Goal: Task Accomplishment & Management: Use online tool/utility

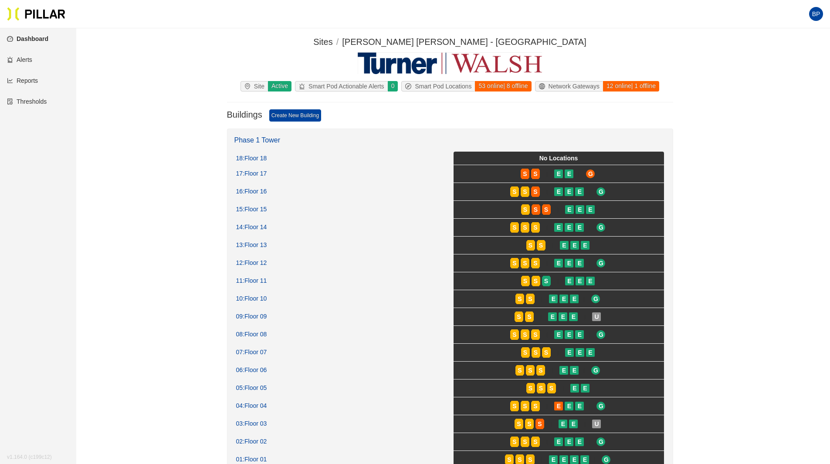
click at [30, 78] on link "Reports" at bounding box center [22, 80] width 31 height 7
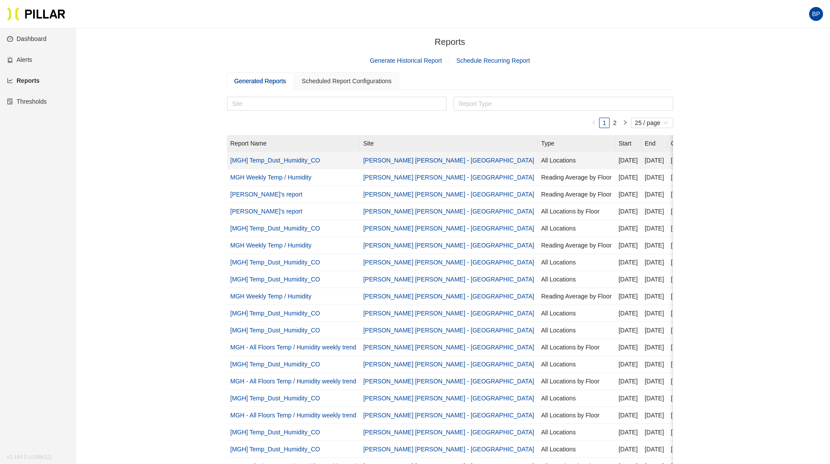
click at [407, 160] on link "[PERSON_NAME] [PERSON_NAME] - [GEOGRAPHIC_DATA]" at bounding box center [449, 160] width 171 height 7
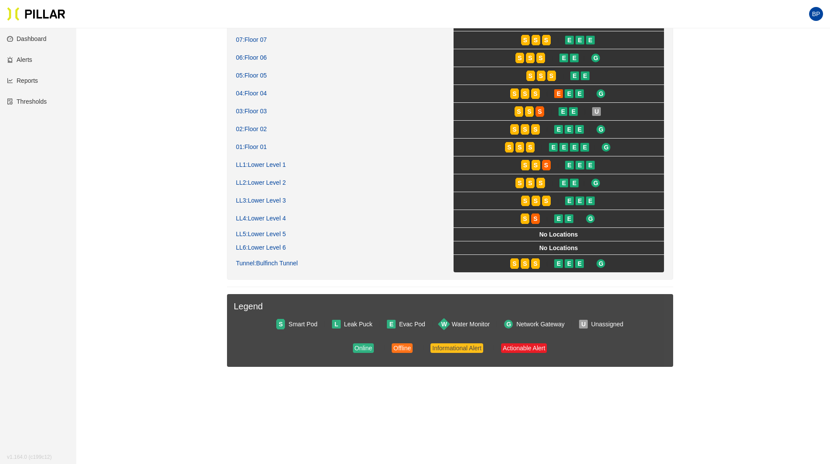
scroll to position [349, 0]
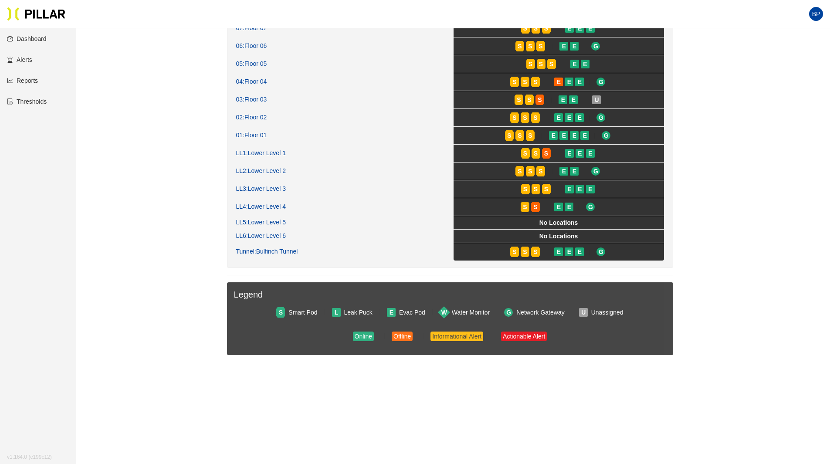
click at [29, 78] on link "Reports" at bounding box center [22, 80] width 31 height 7
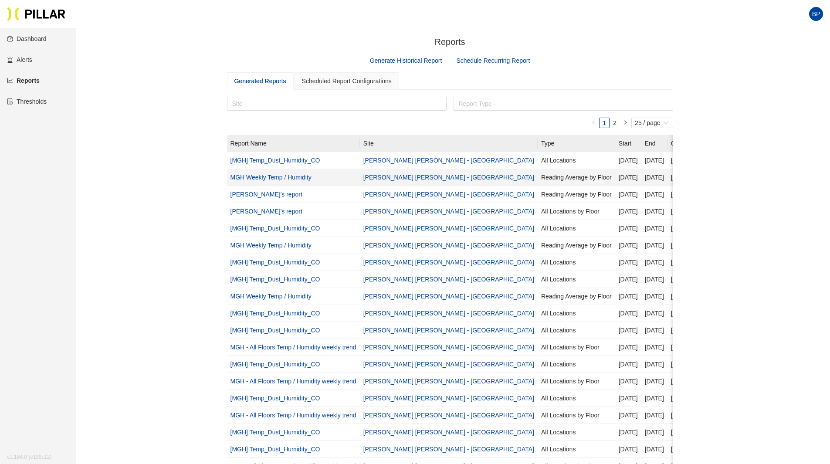
click at [263, 177] on link "MGH Weekly Temp / Humidity" at bounding box center [271, 177] width 81 height 7
click at [429, 63] on link "Generate Historical Report" at bounding box center [406, 60] width 72 height 7
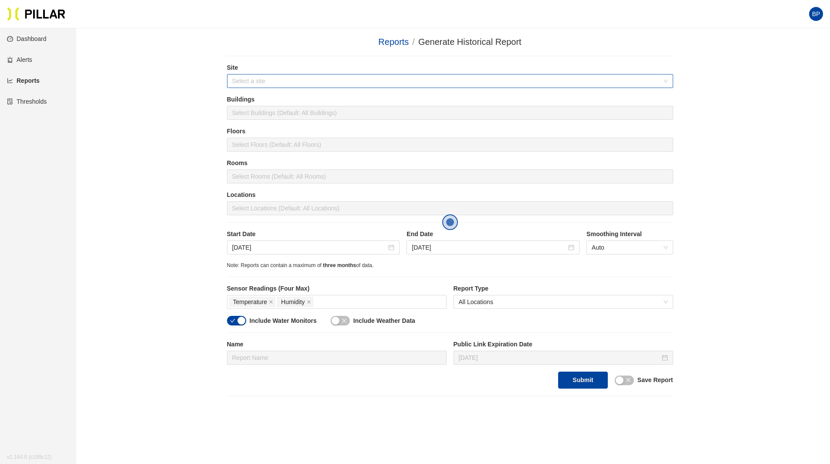
click at [351, 81] on input "search" at bounding box center [447, 81] width 430 height 13
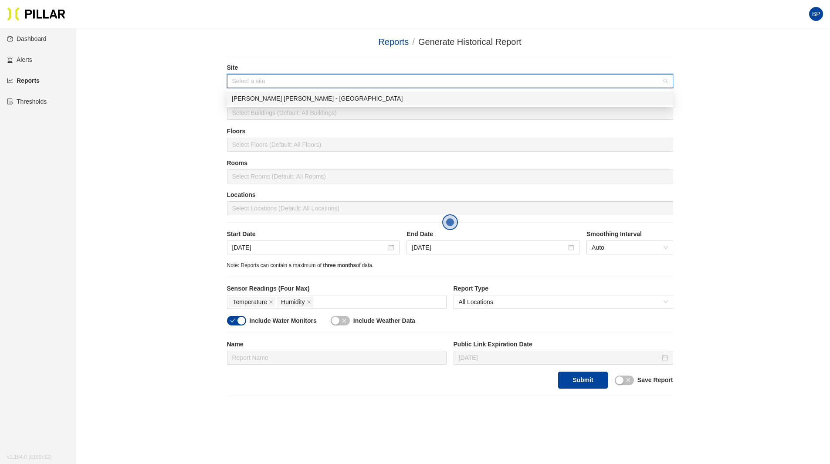
click at [342, 99] on div "[PERSON_NAME] [PERSON_NAME] - [GEOGRAPHIC_DATA]" at bounding box center [450, 99] width 436 height 10
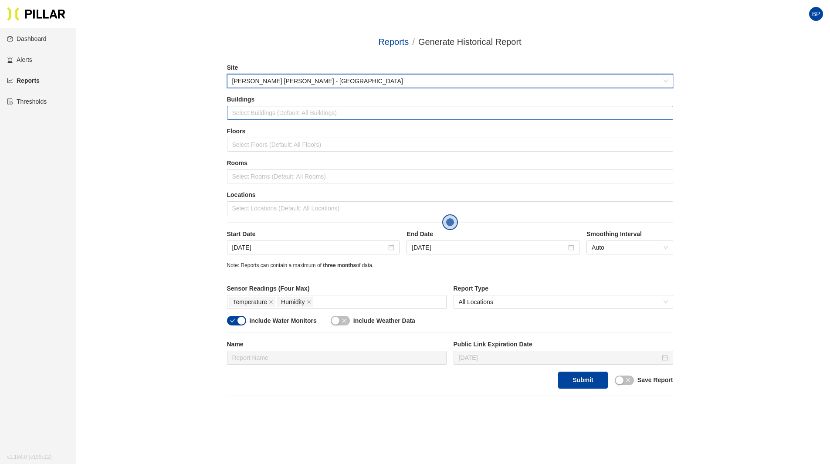
click at [346, 115] on div at bounding box center [450, 113] width 442 height 12
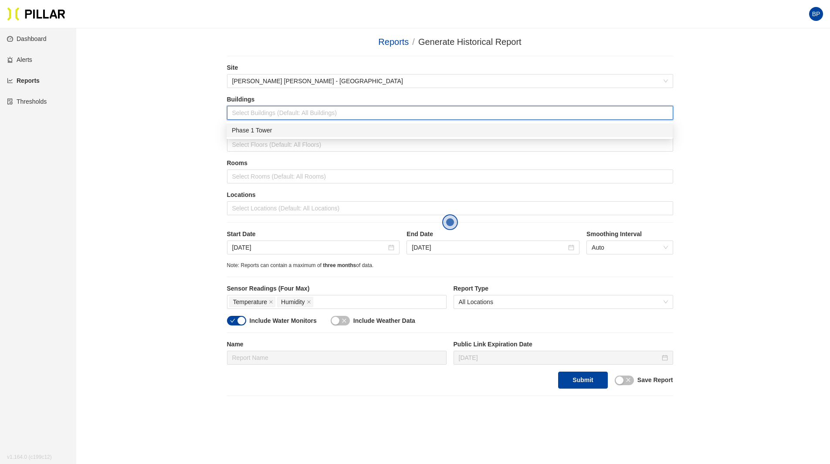
click at [343, 132] on div "Phase 1 Tower" at bounding box center [450, 131] width 436 height 10
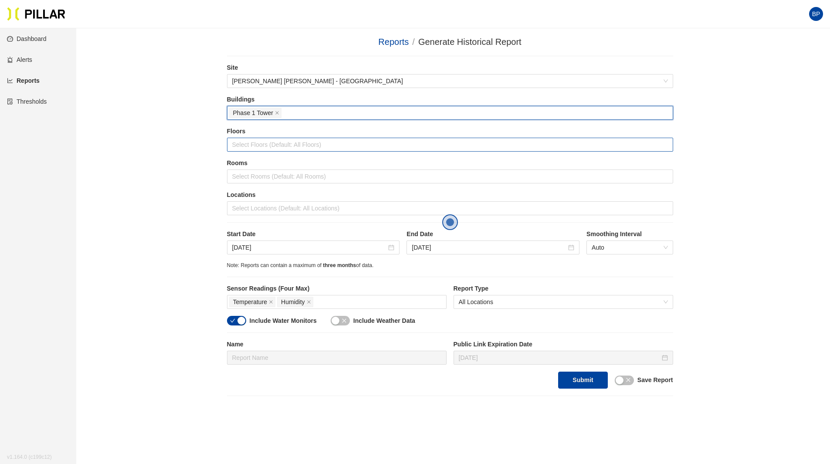
click at [343, 150] on div at bounding box center [450, 145] width 442 height 12
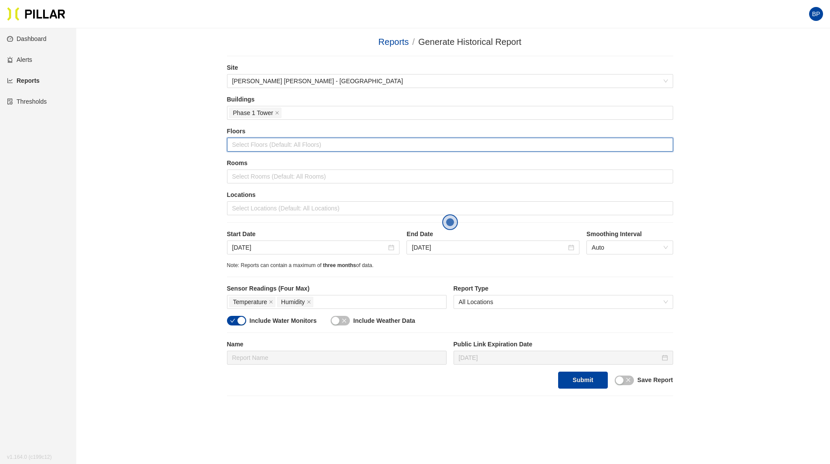
click at [208, 170] on div "Reports / Generate Historical Report / Site [PERSON_NAME] [PERSON_NAME] - Mass …" at bounding box center [450, 215] width 705 height 361
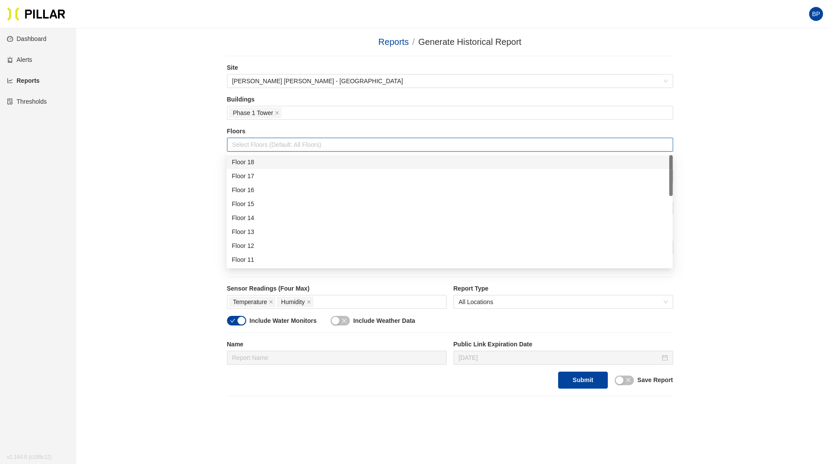
click at [315, 139] on div at bounding box center [450, 145] width 442 height 12
click at [270, 182] on div "Floor 08" at bounding box center [450, 186] width 436 height 10
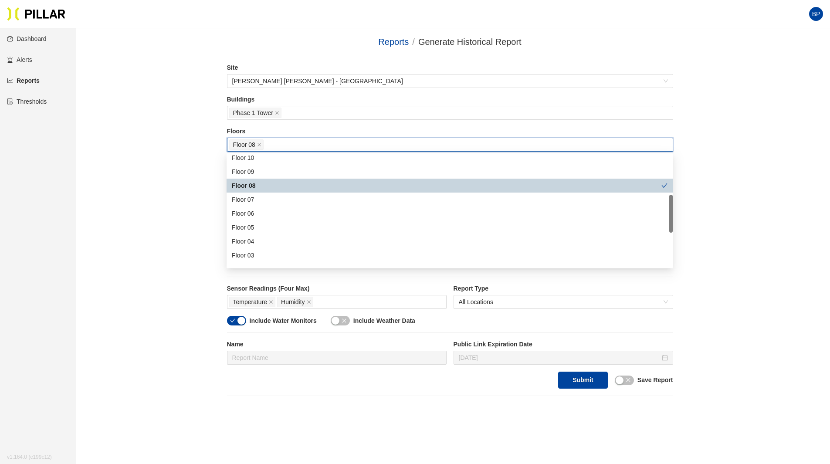
click at [179, 183] on div "Reports / Generate Historical Report / Site [PERSON_NAME] [PERSON_NAME] - [GEOG…" at bounding box center [450, 215] width 705 height 361
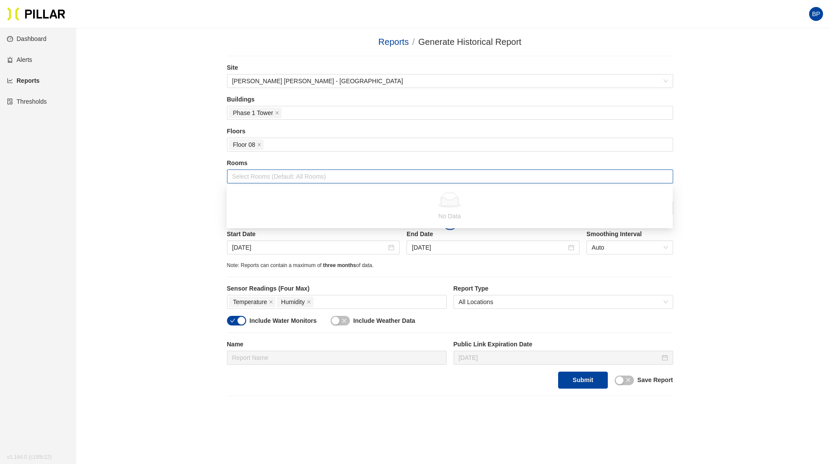
click at [264, 177] on div at bounding box center [450, 176] width 442 height 12
click at [204, 171] on div "Reports / Generate Historical Report / Site [PERSON_NAME] [PERSON_NAME] - [GEOG…" at bounding box center [450, 215] width 705 height 361
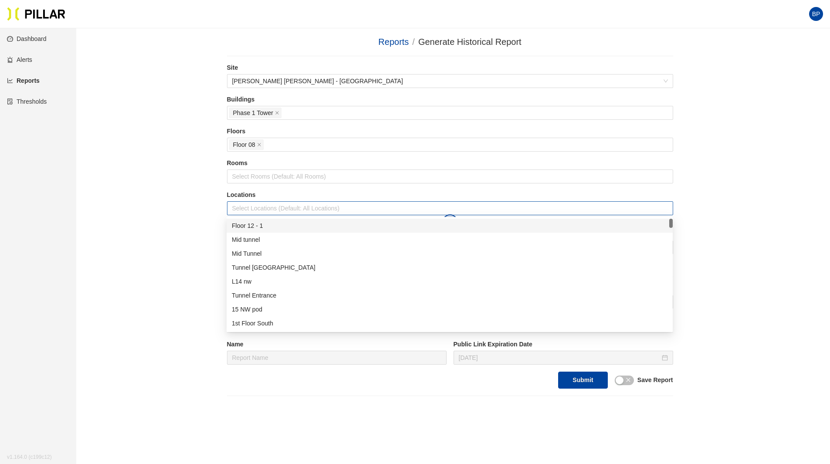
click at [249, 207] on div at bounding box center [450, 208] width 442 height 12
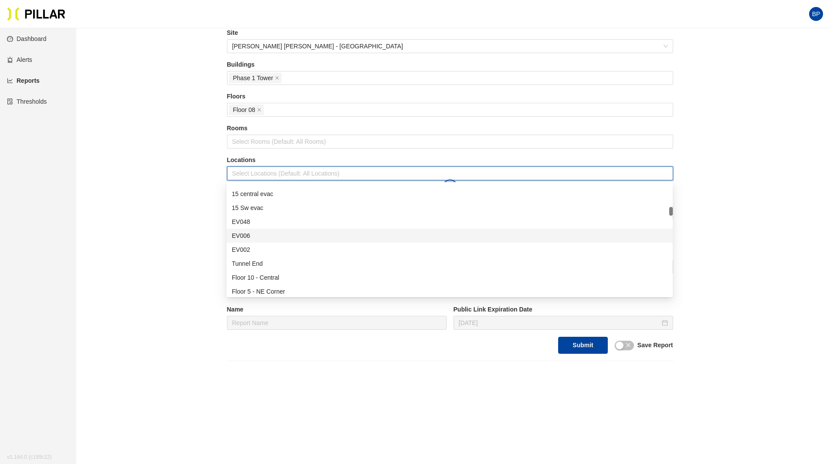
scroll to position [58, 0]
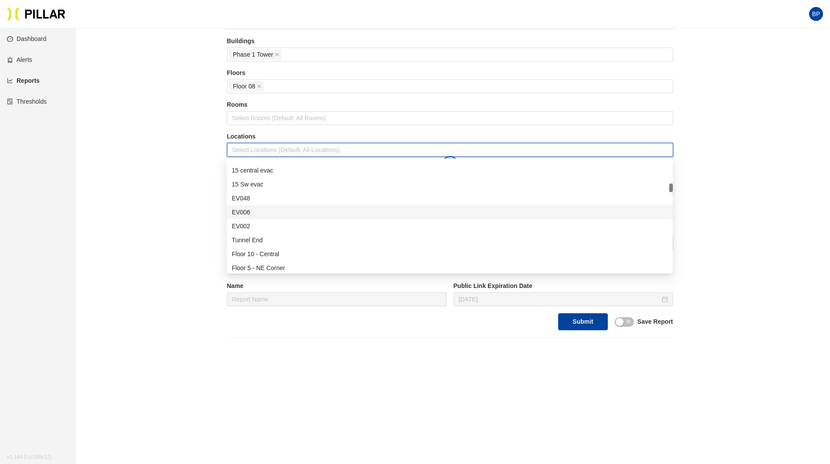
click at [177, 269] on div "Reports / Generate Historical Report / Site [PERSON_NAME] [PERSON_NAME] - [GEOG…" at bounding box center [450, 157] width 705 height 361
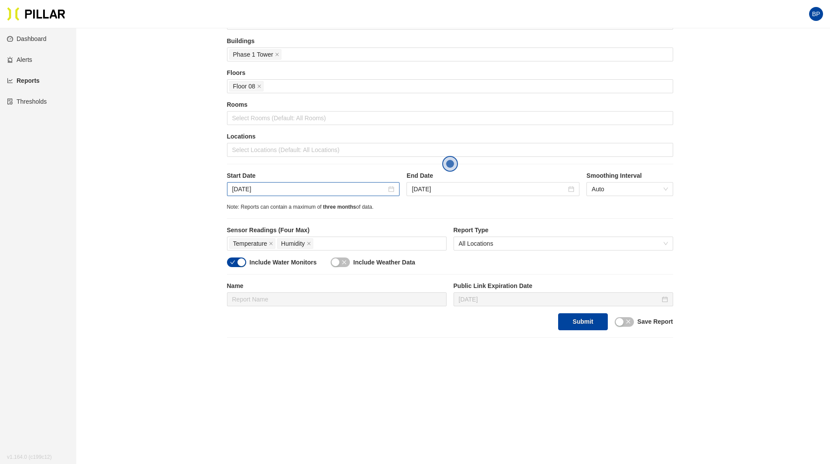
click at [398, 192] on div "[DATE]" at bounding box center [313, 189] width 173 height 14
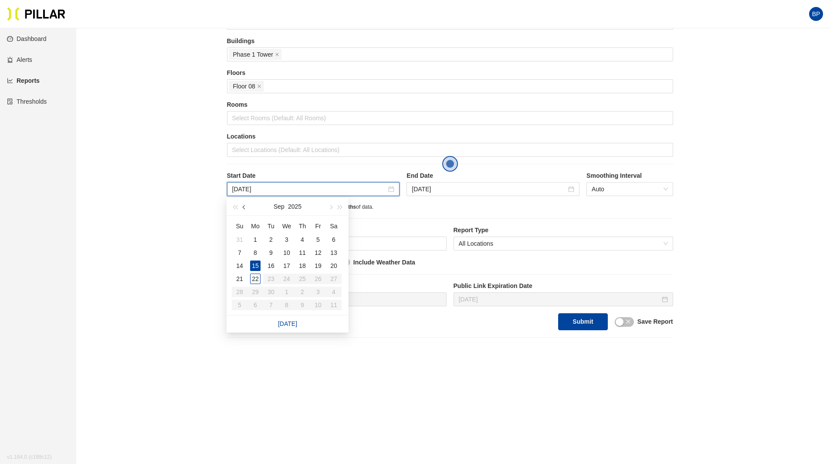
click at [245, 209] on button "button" at bounding box center [245, 206] width 10 height 17
click at [320, 242] on div "1" at bounding box center [318, 240] width 10 height 10
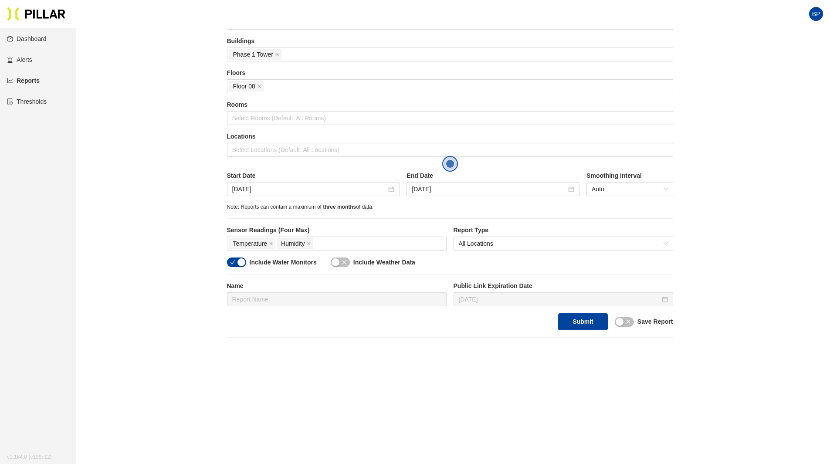
drag, startPoint x: 452, startPoint y: 164, endPoint x: 507, endPoint y: 163, distance: 55.4
click at [507, 163] on body "Your current browser is not supported by Pillar. Please download a modern brows…" at bounding box center [415, 174] width 830 height 464
click at [452, 162] on span "Open the dialog" at bounding box center [450, 164] width 16 height 16
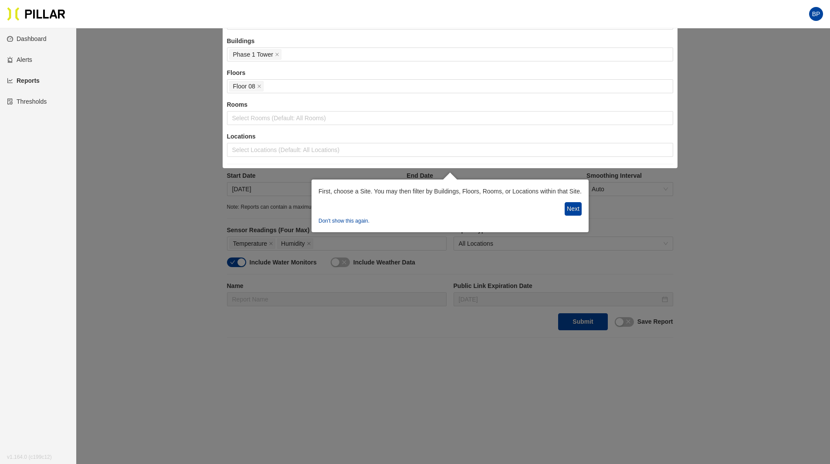
scroll to position [22, 0]
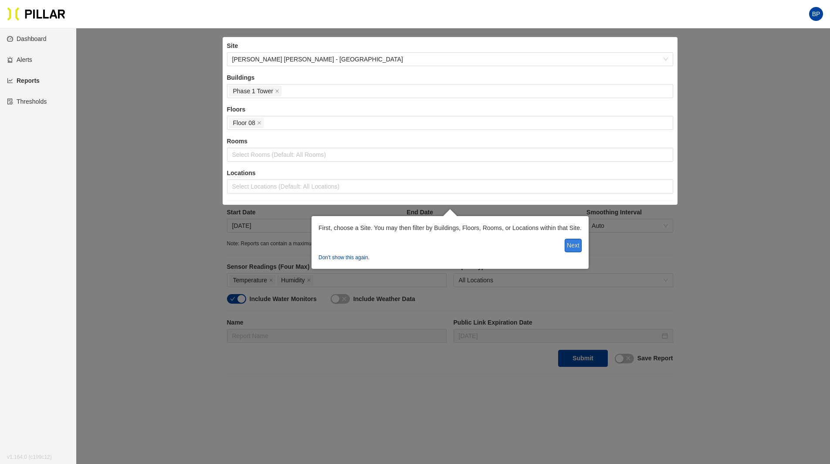
click at [573, 242] on button "Next" at bounding box center [573, 246] width 17 height 14
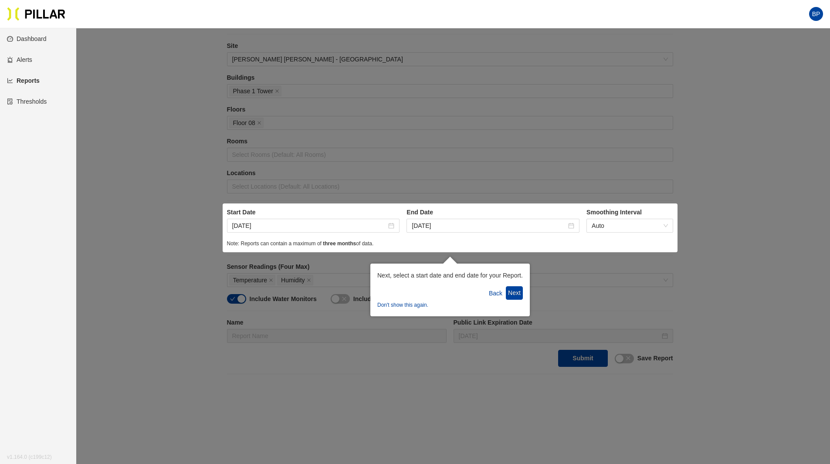
scroll to position [71, 0]
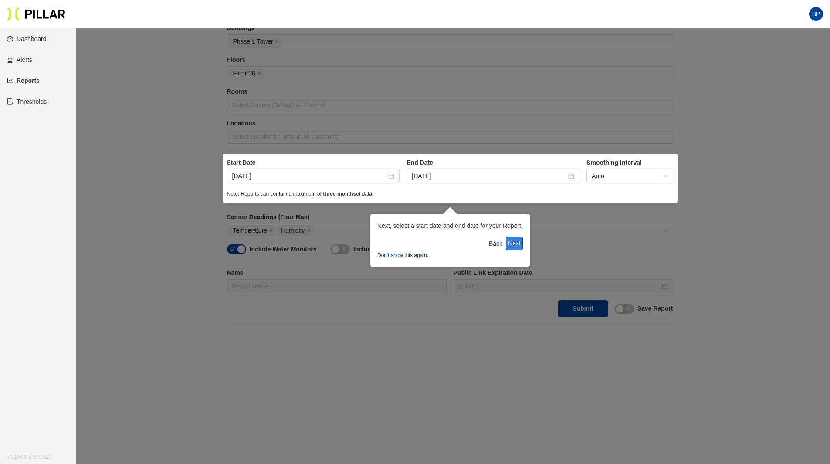
click at [513, 243] on button "Next" at bounding box center [514, 244] width 17 height 14
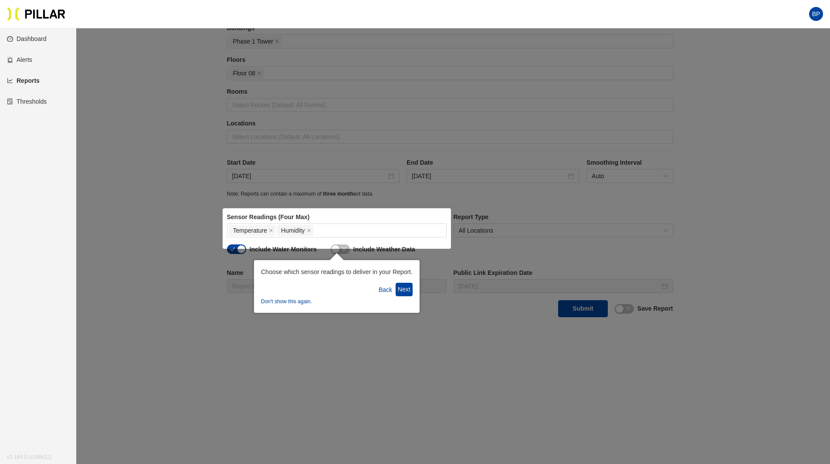
click at [415, 285] on div "Choose which sensor readings to deliver in your Report. Back Next Don't show th…" at bounding box center [337, 286] width 166 height 53
click at [412, 286] on button "Next" at bounding box center [404, 290] width 17 height 14
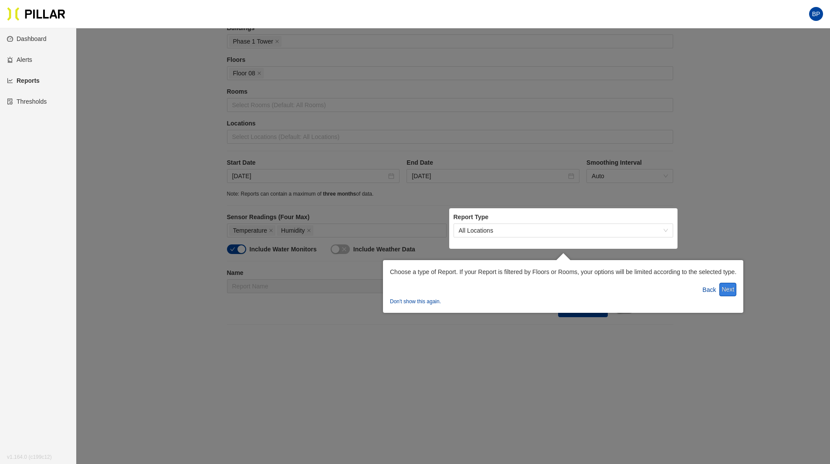
click at [735, 289] on button "Next" at bounding box center [728, 290] width 17 height 14
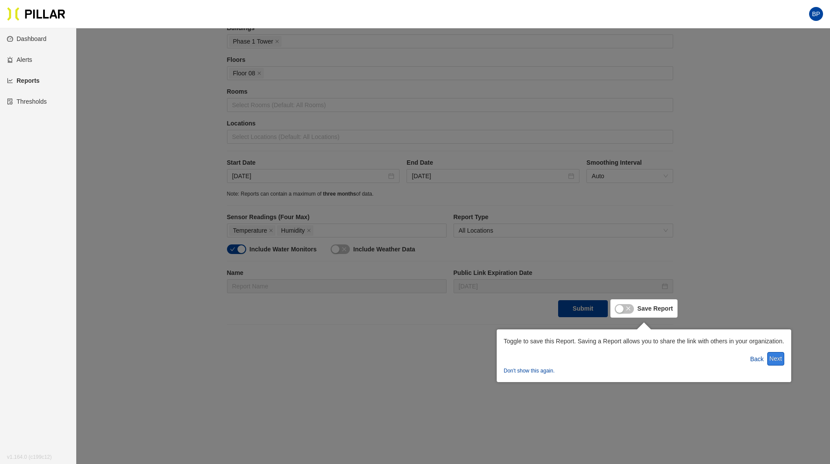
click at [783, 358] on button "Next" at bounding box center [776, 359] width 17 height 14
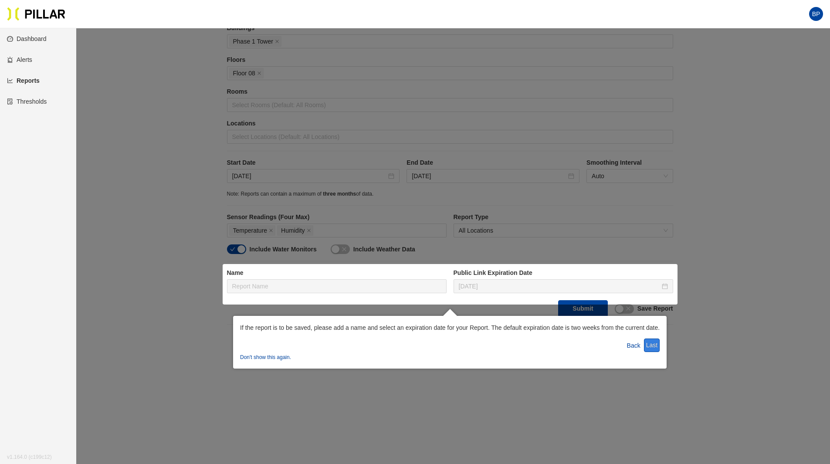
click at [650, 344] on button "Last" at bounding box center [652, 346] width 16 height 14
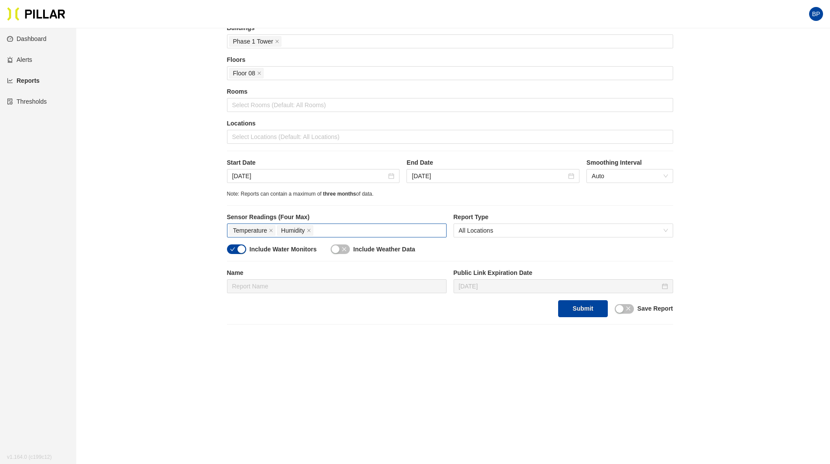
click at [348, 228] on div "Temperature Humidity" at bounding box center [336, 231] width 215 height 12
click at [594, 221] on label "Report Type" at bounding box center [564, 217] width 220 height 9
click at [509, 228] on span "All Locations" at bounding box center [563, 230] width 209 height 13
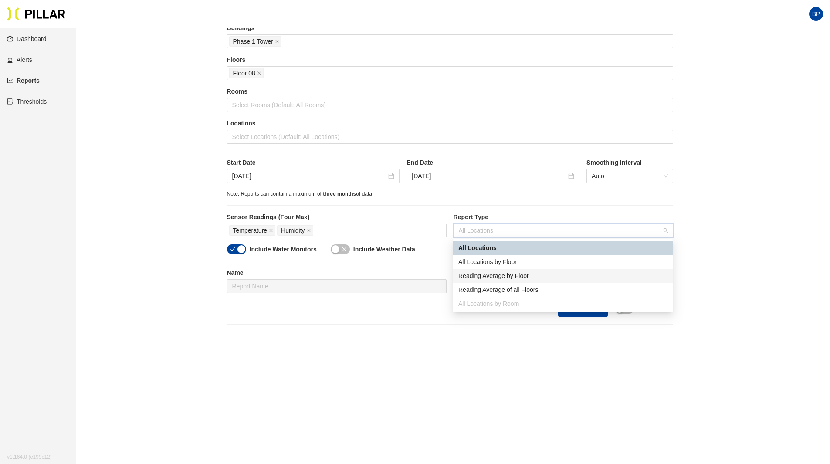
click at [519, 277] on div "Reading Average by Floor" at bounding box center [563, 276] width 209 height 10
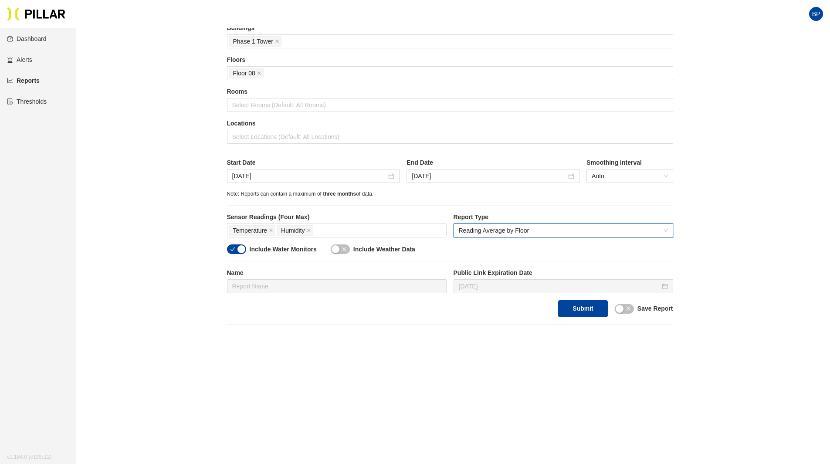
click at [494, 199] on div "Site [PERSON_NAME] [PERSON_NAME] - [GEOGRAPHIC_DATA] Buildings Phase 1 Tower Fl…" at bounding box center [450, 155] width 446 height 326
click at [577, 311] on button "Submit" at bounding box center [582, 308] width 49 height 17
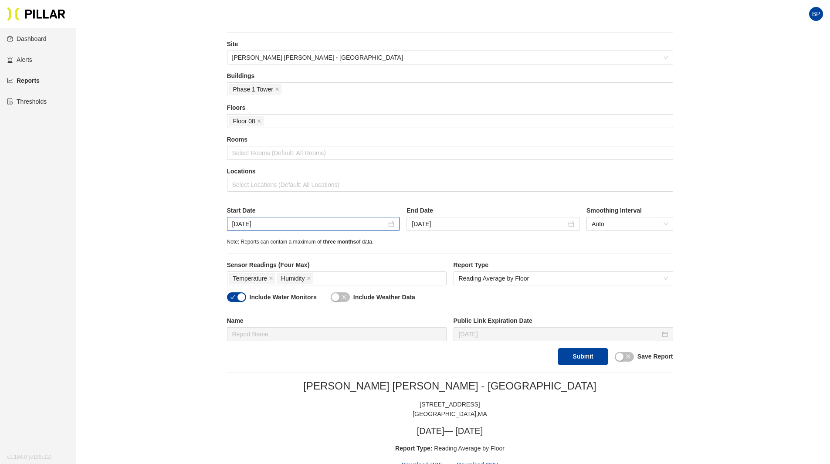
scroll to position [0, 0]
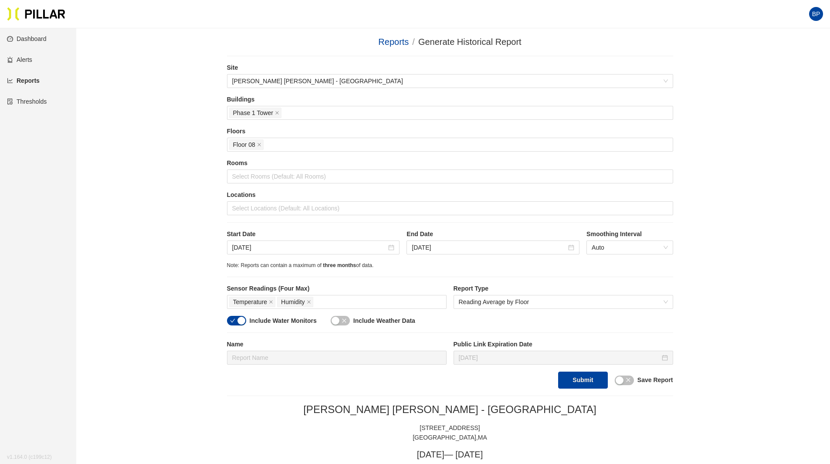
click at [241, 320] on div "button" at bounding box center [242, 321] width 8 height 8
click at [551, 299] on span "Reading Average by Floor" at bounding box center [563, 302] width 209 height 13
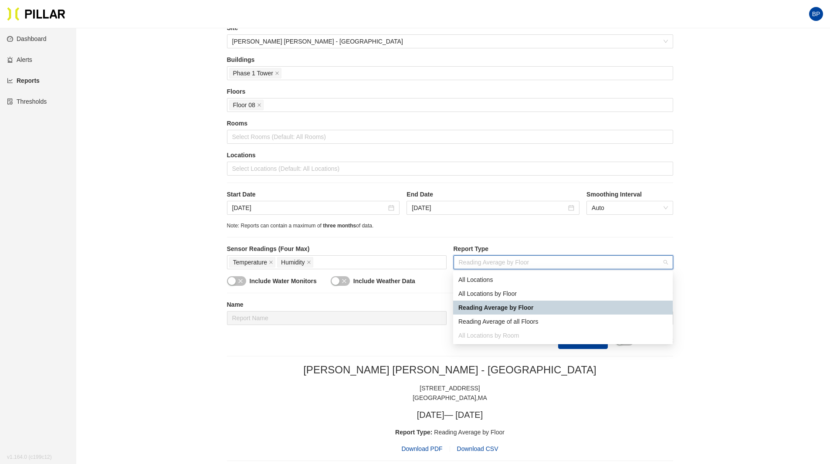
scroll to position [58, 0]
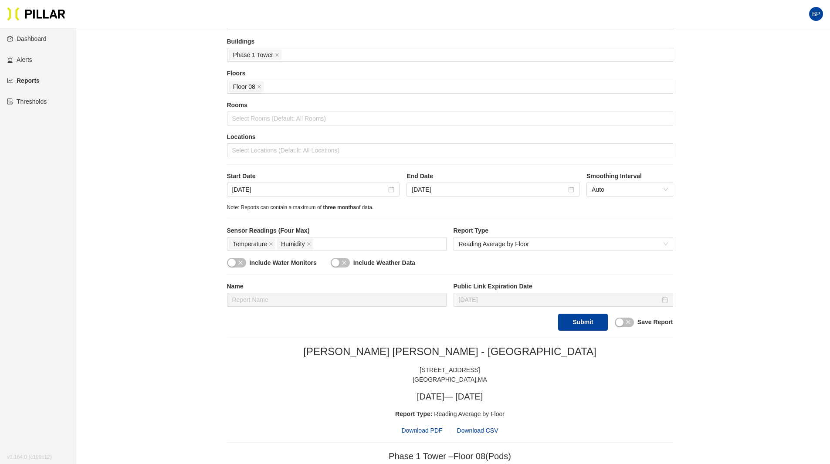
click at [547, 218] on div "Site [PERSON_NAME] [PERSON_NAME] - [GEOGRAPHIC_DATA] Buildings Phase 1 Tower Fl…" at bounding box center [450, 168] width 446 height 326
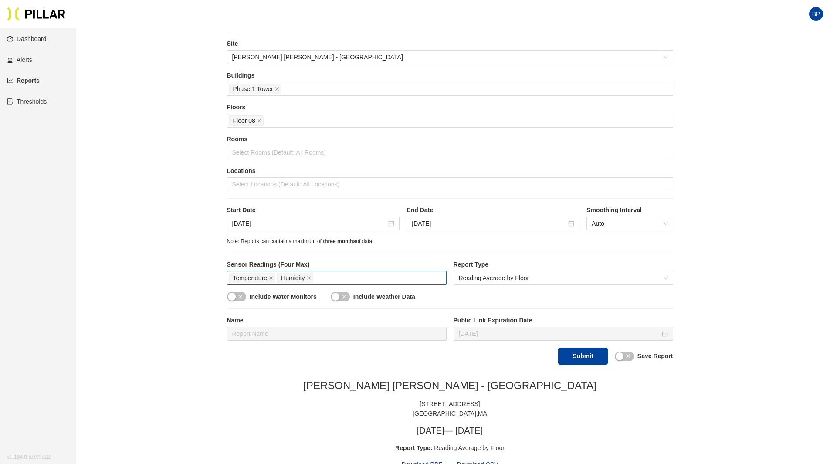
scroll to position [0, 0]
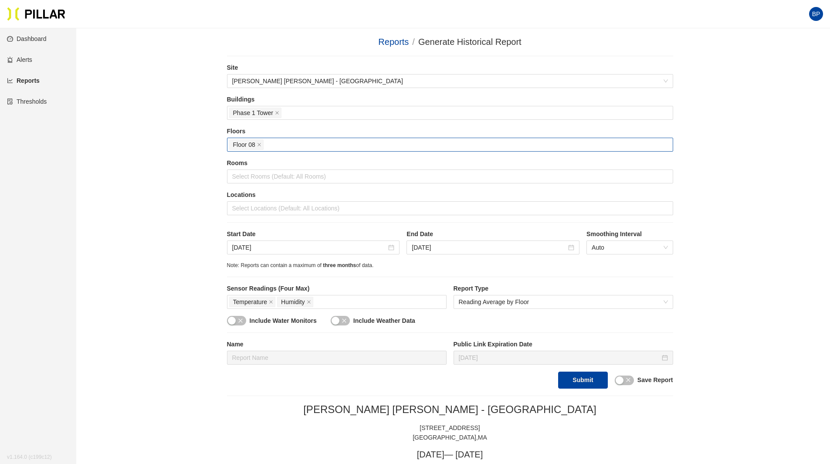
click at [350, 146] on div "Floor 08" at bounding box center [450, 145] width 442 height 12
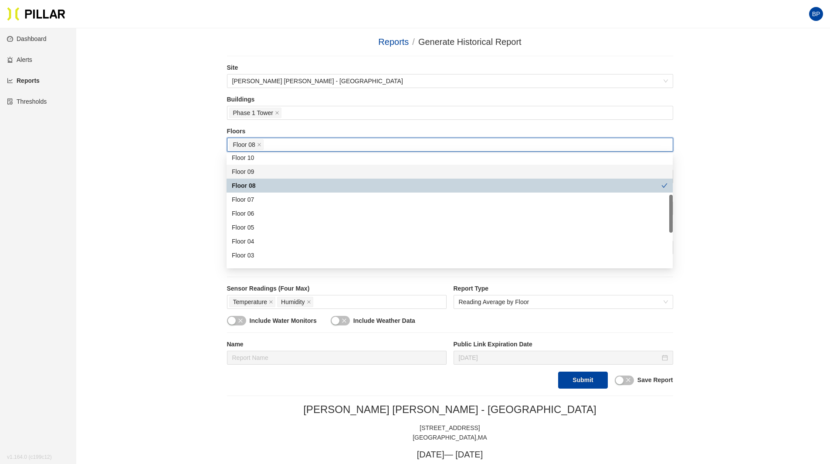
click at [319, 173] on div "Floor 09" at bounding box center [450, 172] width 436 height 10
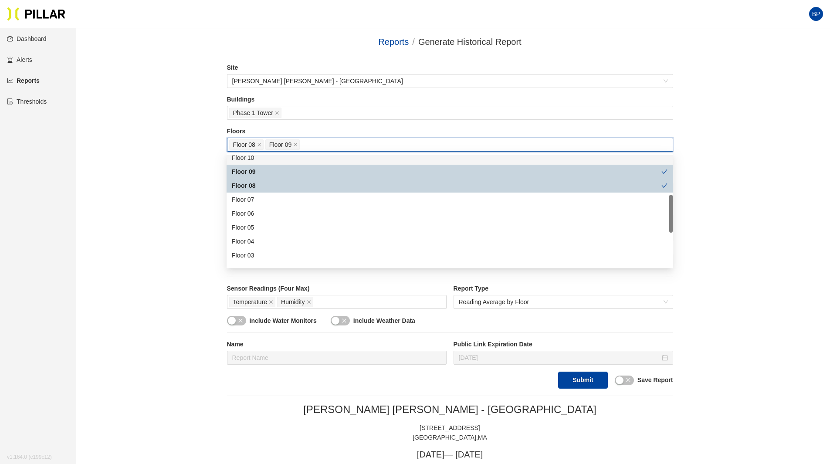
click at [751, 157] on div "Reports / Generate Historical Report / Site [PERSON_NAME] [PERSON_NAME] - [GEOG…" at bounding box center [450, 470] width 705 height 871
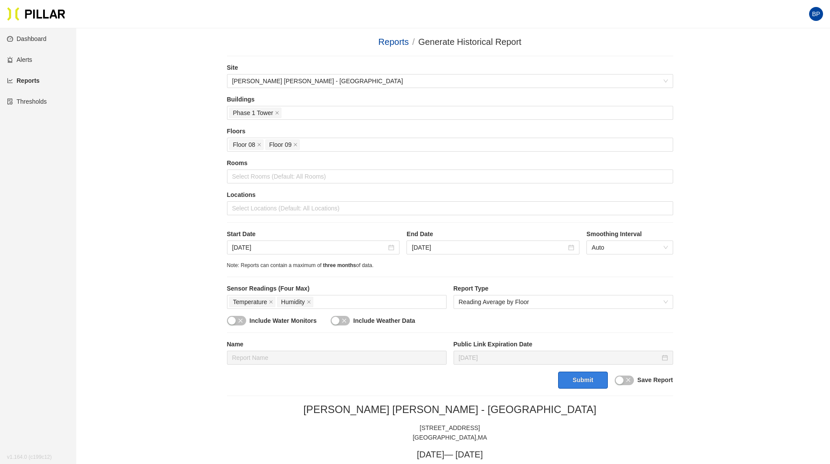
click at [599, 384] on button "Submit" at bounding box center [582, 380] width 49 height 17
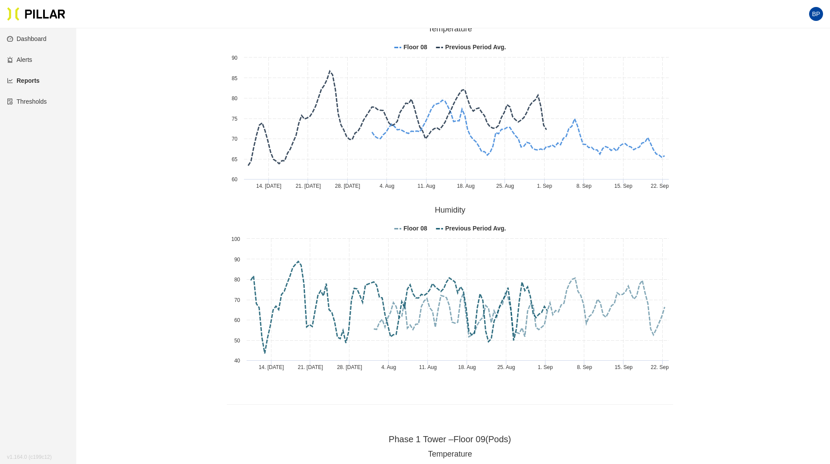
scroll to position [500, 0]
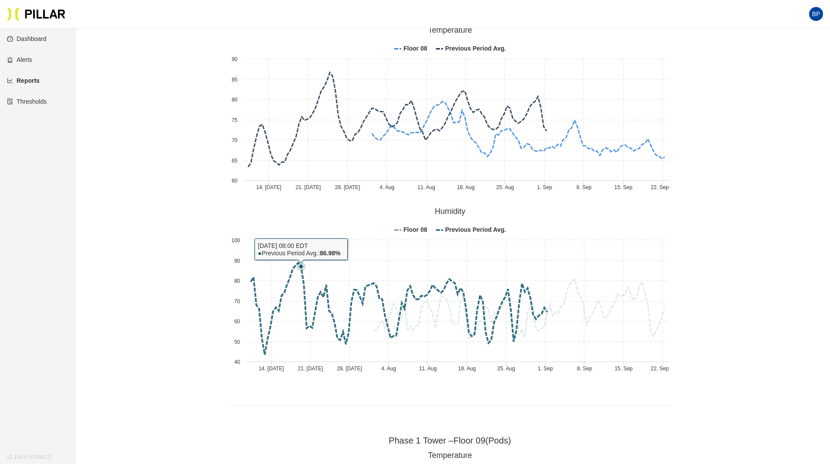
drag, startPoint x: 300, startPoint y: 260, endPoint x: 294, endPoint y: 265, distance: 8.0
click at [294, 265] on g at bounding box center [458, 308] width 414 height 93
click at [299, 266] on icon at bounding box center [301, 266] width 5 height 5
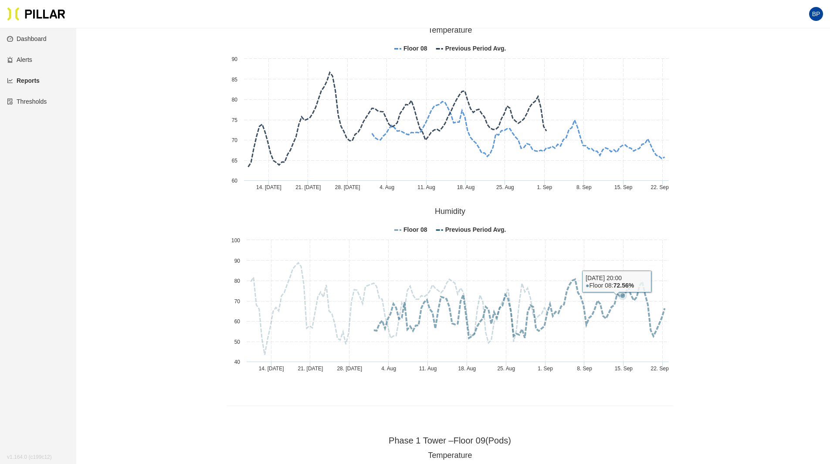
click at [651, 229] on rect at bounding box center [450, 291] width 446 height 174
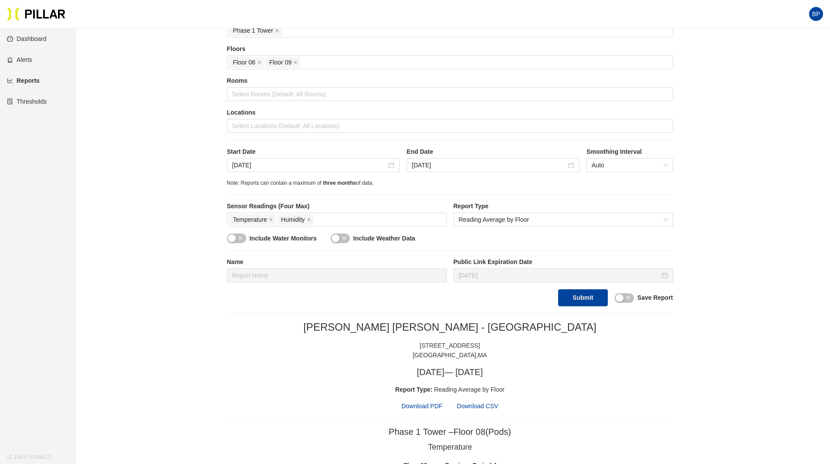
scroll to position [58, 0]
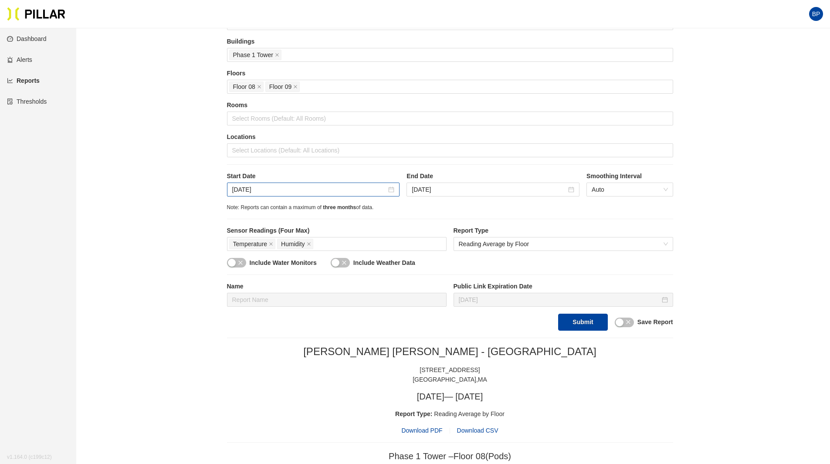
click at [395, 188] on div "[DATE]" at bounding box center [313, 190] width 173 height 14
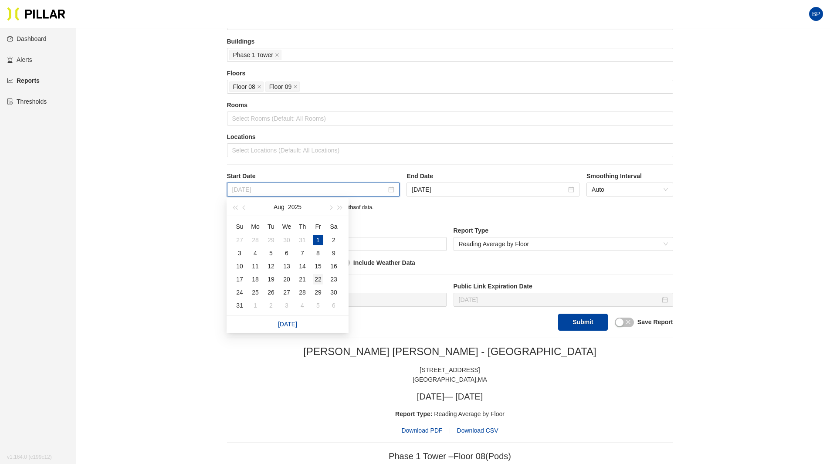
type input "[DATE]"
drag, startPoint x: 319, startPoint y: 279, endPoint x: 330, endPoint y: 277, distance: 11.5
click at [319, 279] on div "22" at bounding box center [318, 279] width 10 height 10
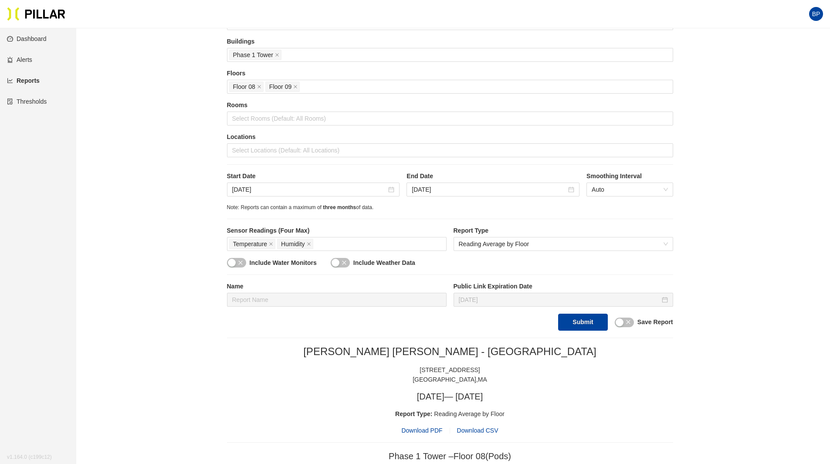
click at [470, 204] on div "Note: Reports can contain a maximum of three months of data." at bounding box center [450, 208] width 446 height 8
click at [585, 325] on button "Submit" at bounding box center [582, 322] width 49 height 17
click at [298, 87] on span "Floor 09" at bounding box center [282, 87] width 34 height 10
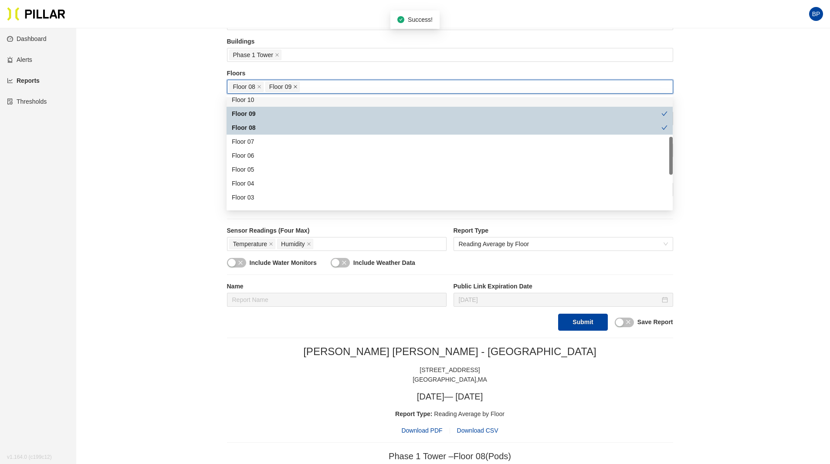
click at [296, 87] on icon "close" at bounding box center [295, 86] width 3 height 3
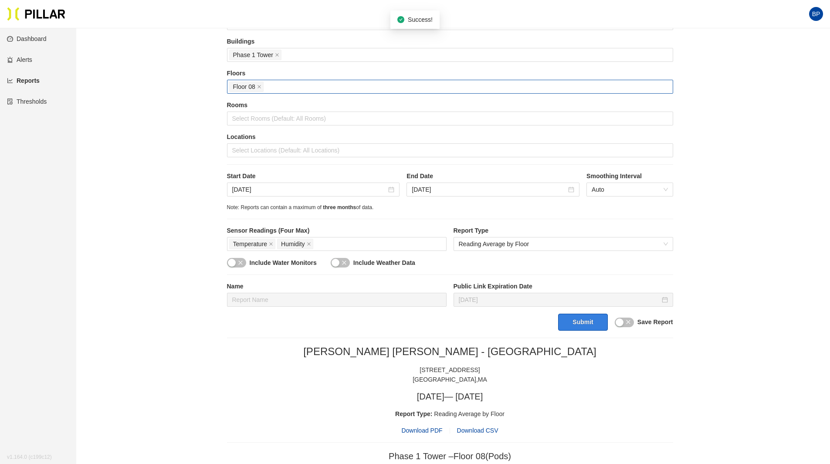
click at [584, 325] on button "Submit" at bounding box center [582, 322] width 49 height 17
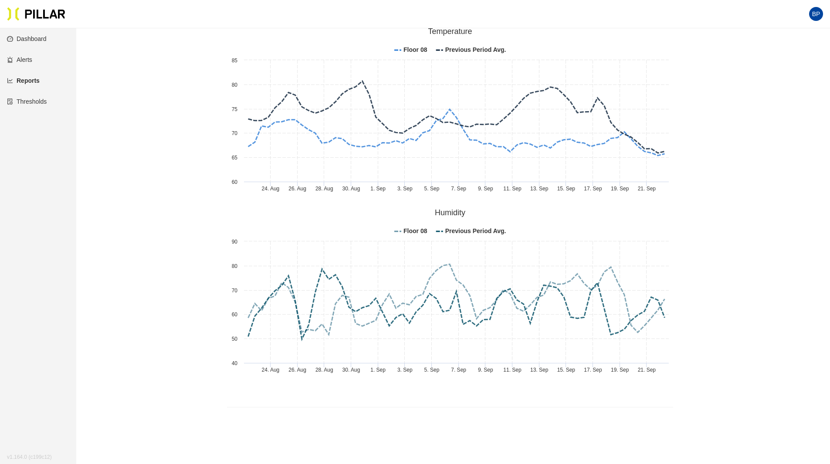
scroll to position [500, 0]
